Goal: Information Seeking & Learning: Learn about a topic

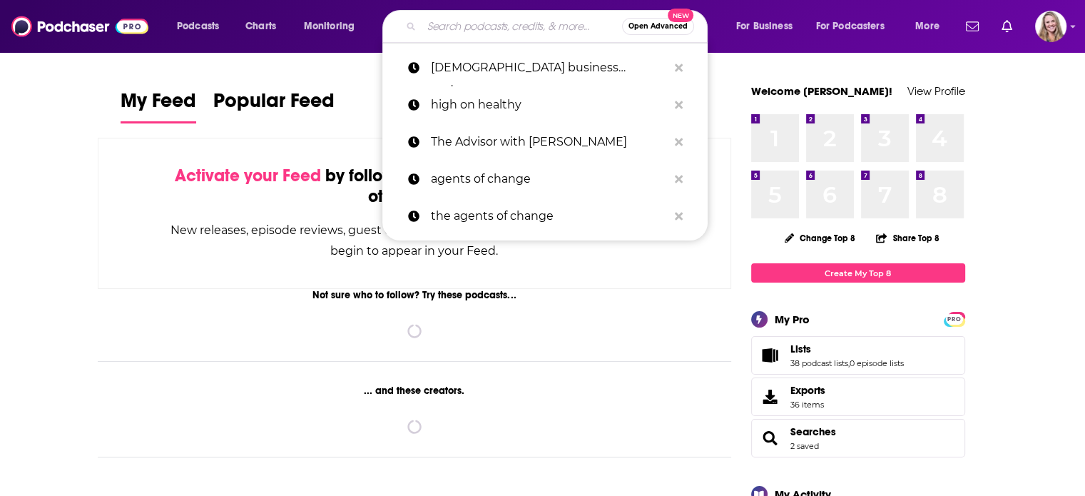
click at [479, 28] on input "Search podcasts, credits, & more..." at bounding box center [522, 26] width 200 height 23
paste input "The Marketing Millennials"
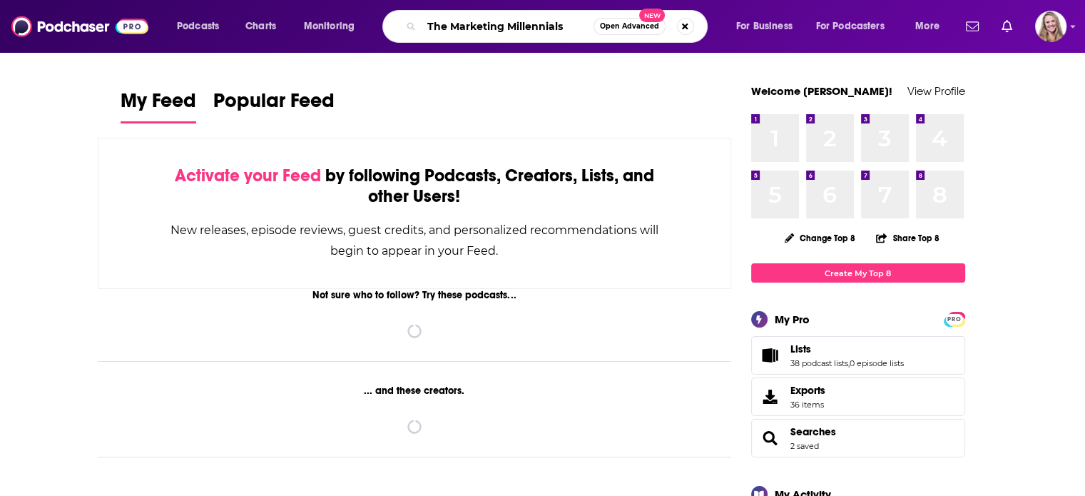
type input "The Marketing Millennials"
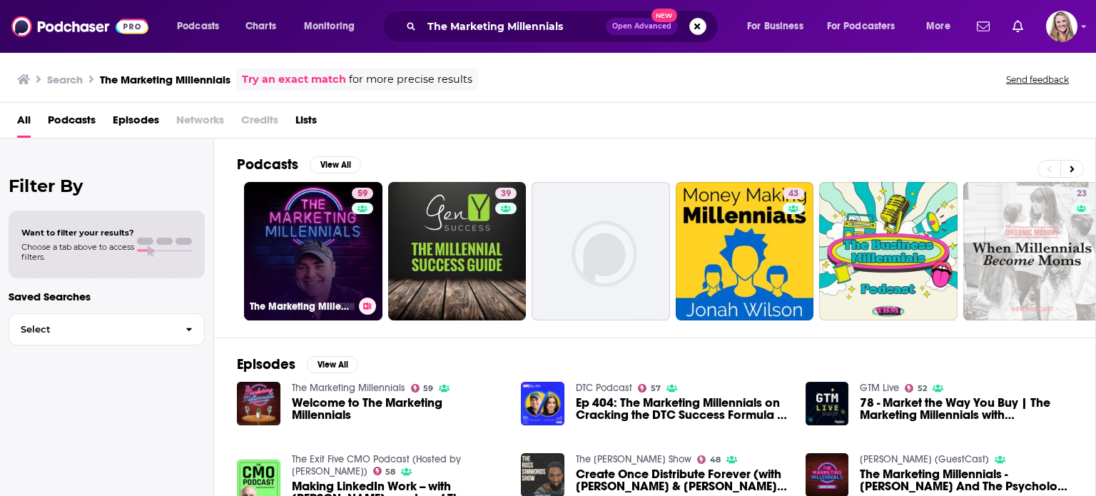
click at [307, 248] on link "59 The Marketing Millennials" at bounding box center [313, 251] width 138 height 138
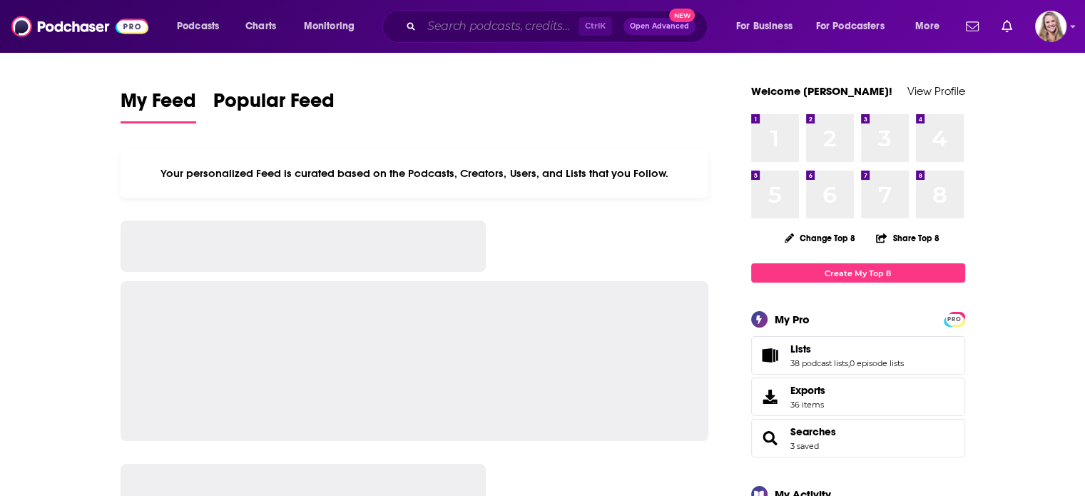
click at [428, 32] on input "Search podcasts, credits, & more..." at bounding box center [500, 26] width 157 height 23
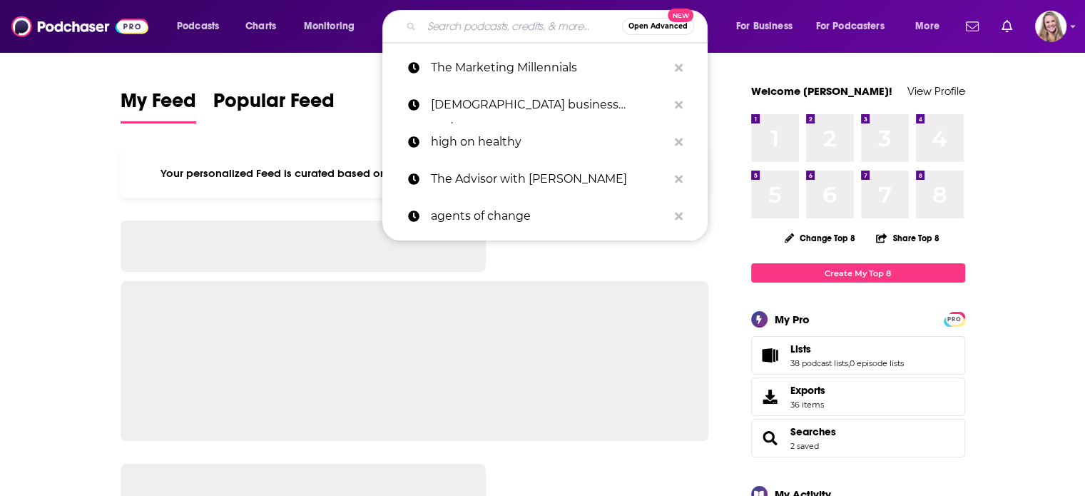
paste input "Pipeline Visionaries"
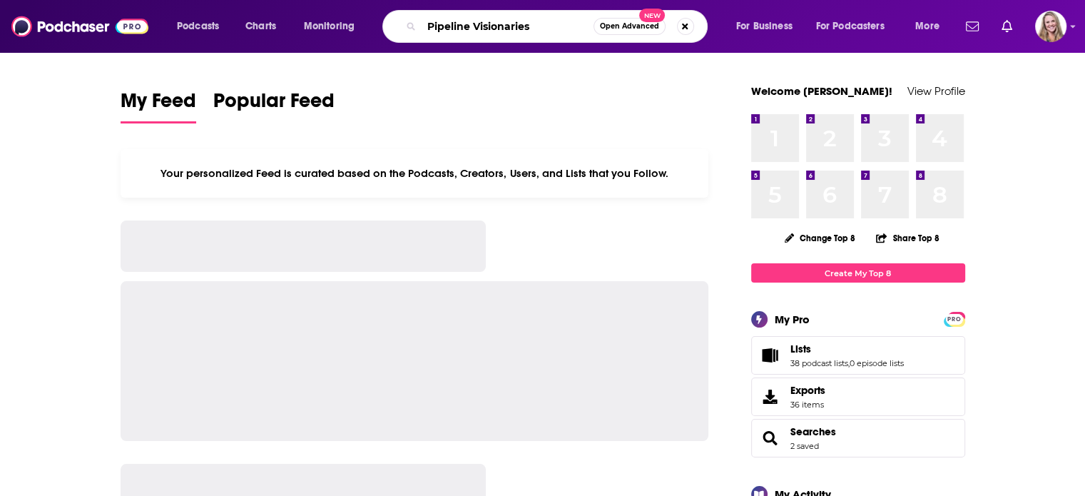
type input "Pipeline Visionaries"
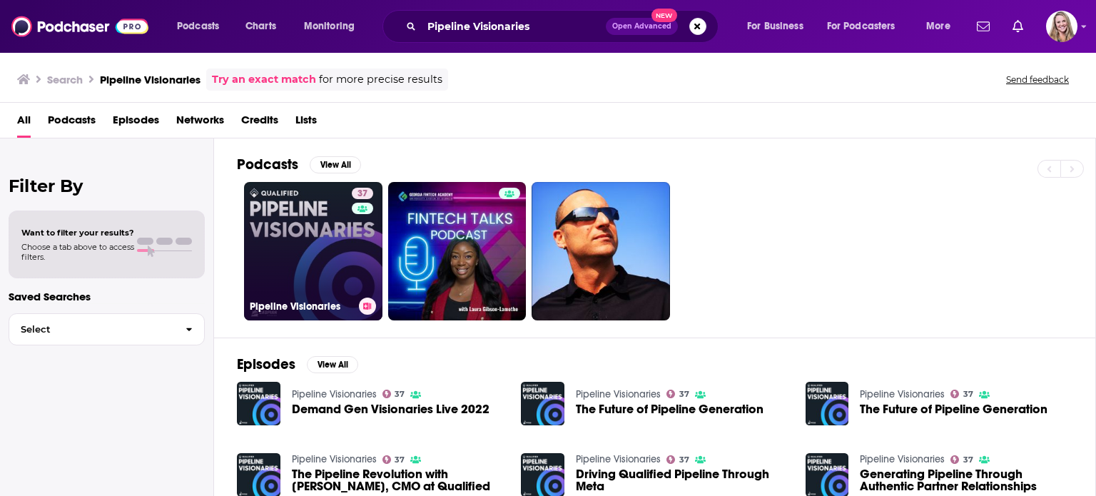
click at [320, 268] on link "37 Pipeline Visionaries" at bounding box center [313, 251] width 138 height 138
